Goal: Find specific page/section

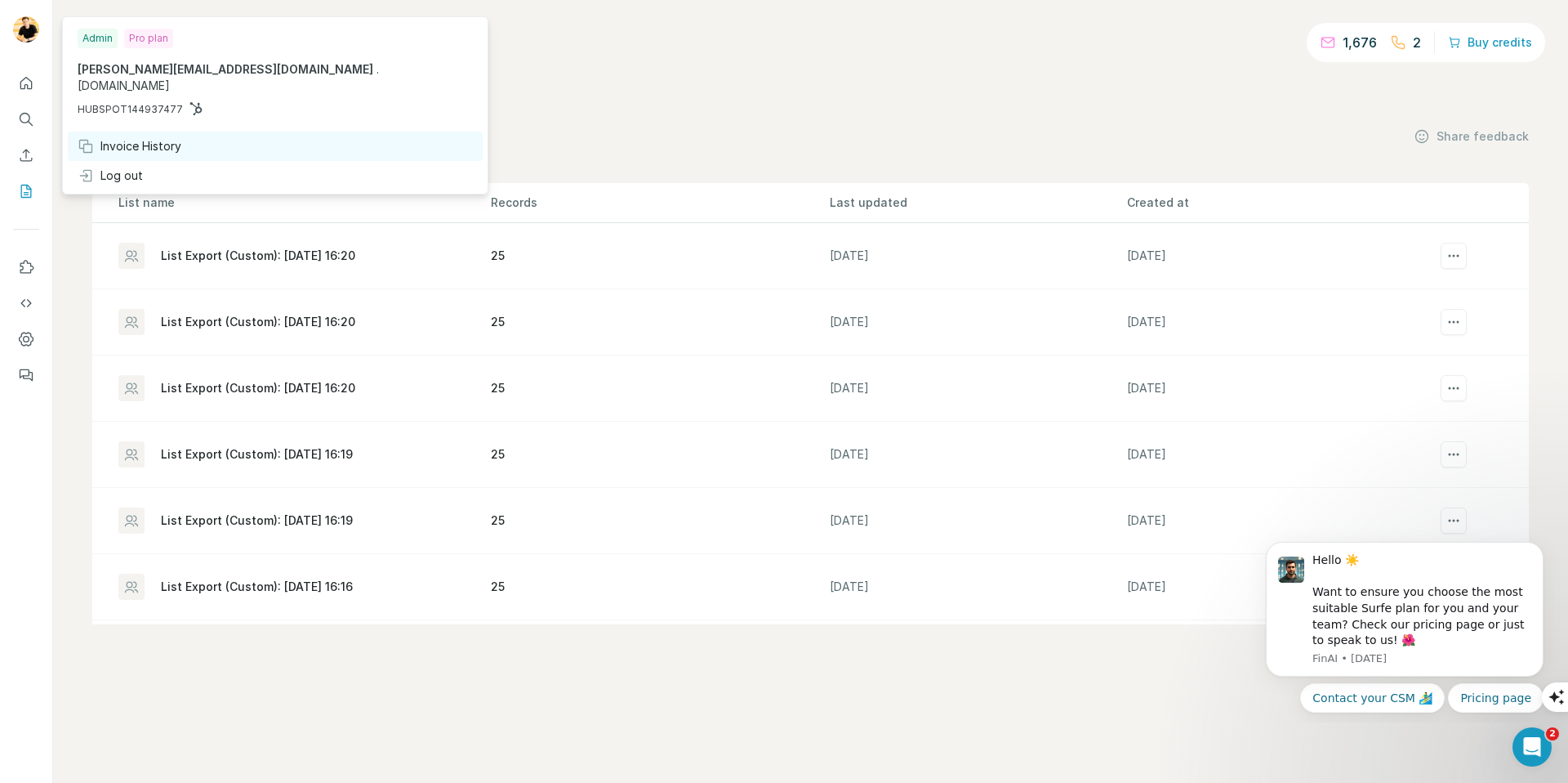
click at [116, 138] on div "Invoice History" at bounding box center [129, 145] width 104 height 16
